Goal: Task Accomplishment & Management: Manage account settings

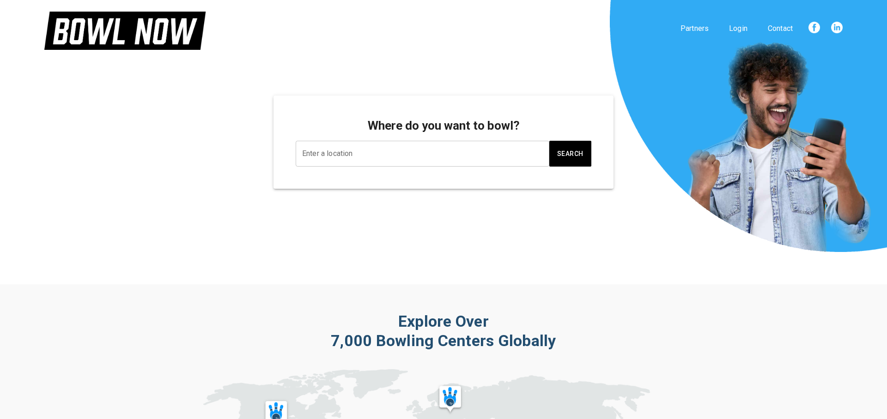
click at [346, 145] on input "Enter a location" at bounding box center [422, 154] width 245 height 18
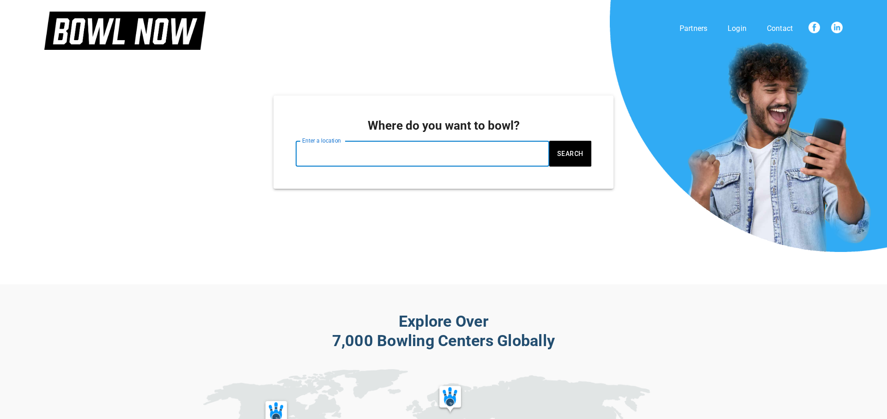
click at [738, 27] on p "Login" at bounding box center [737, 28] width 19 height 11
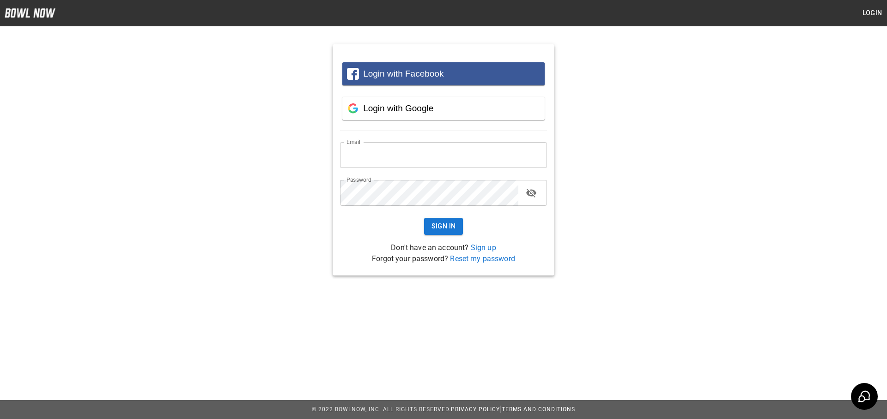
type input "**********"
click at [531, 195] on icon "toggle password visibility" at bounding box center [531, 193] width 11 height 11
click at [438, 221] on button "Sign In" at bounding box center [443, 226] width 39 height 17
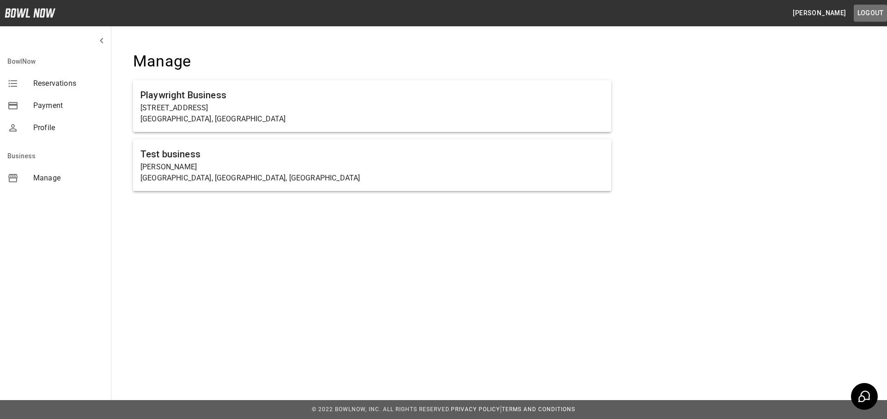
click at [869, 13] on button "Logout" at bounding box center [870, 13] width 33 height 17
